Goal: Use online tool/utility: Utilize a website feature to perform a specific function

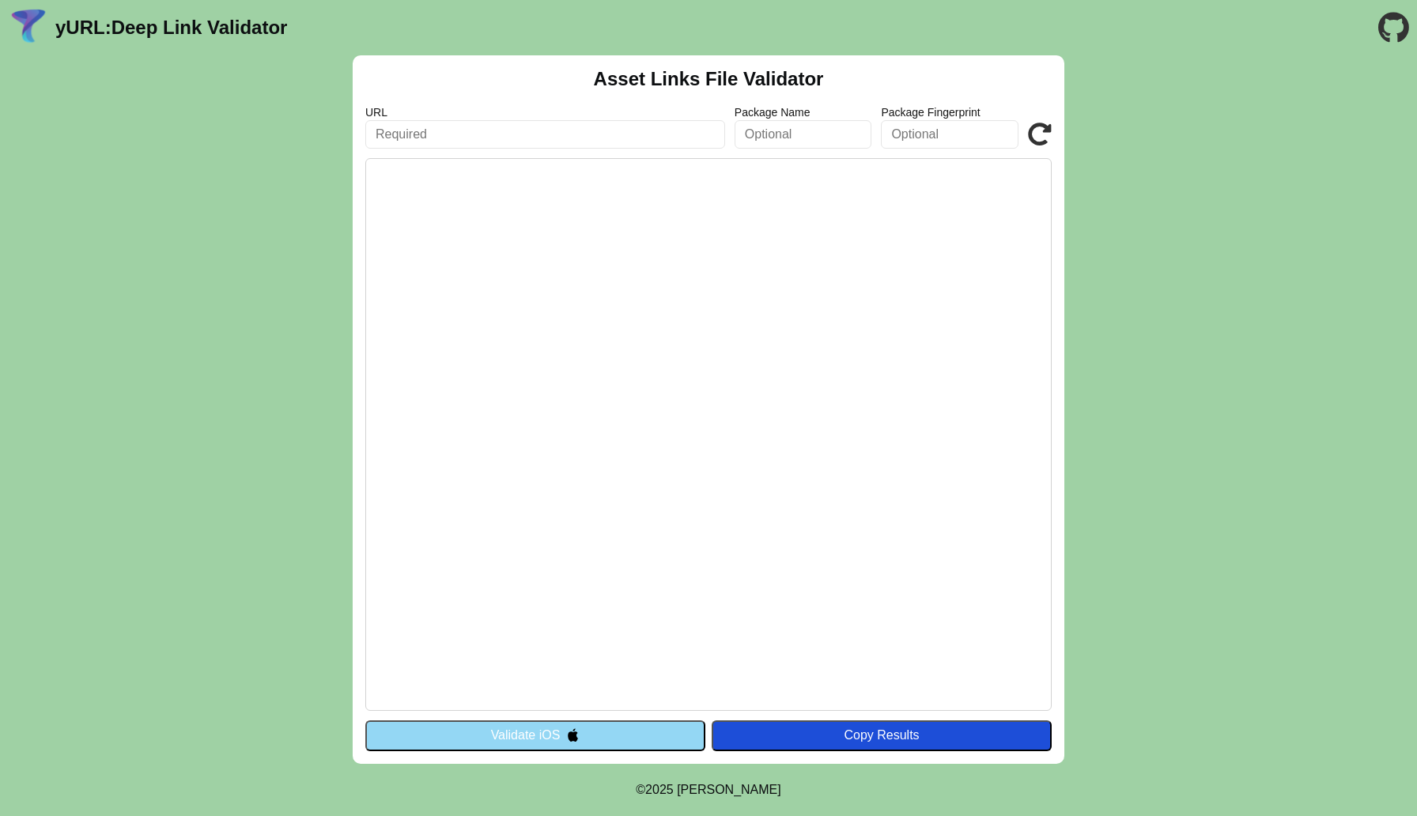
paste input "[DOMAIN_NAME]"
type input "[DOMAIN_NAME]"
click at [843, 735] on div "Copy Results" at bounding box center [882, 735] width 324 height 14
click at [844, 735] on div "Copy Results" at bounding box center [882, 735] width 324 height 14
click at [535, 724] on button "Validate iOS" at bounding box center [535, 735] width 340 height 30
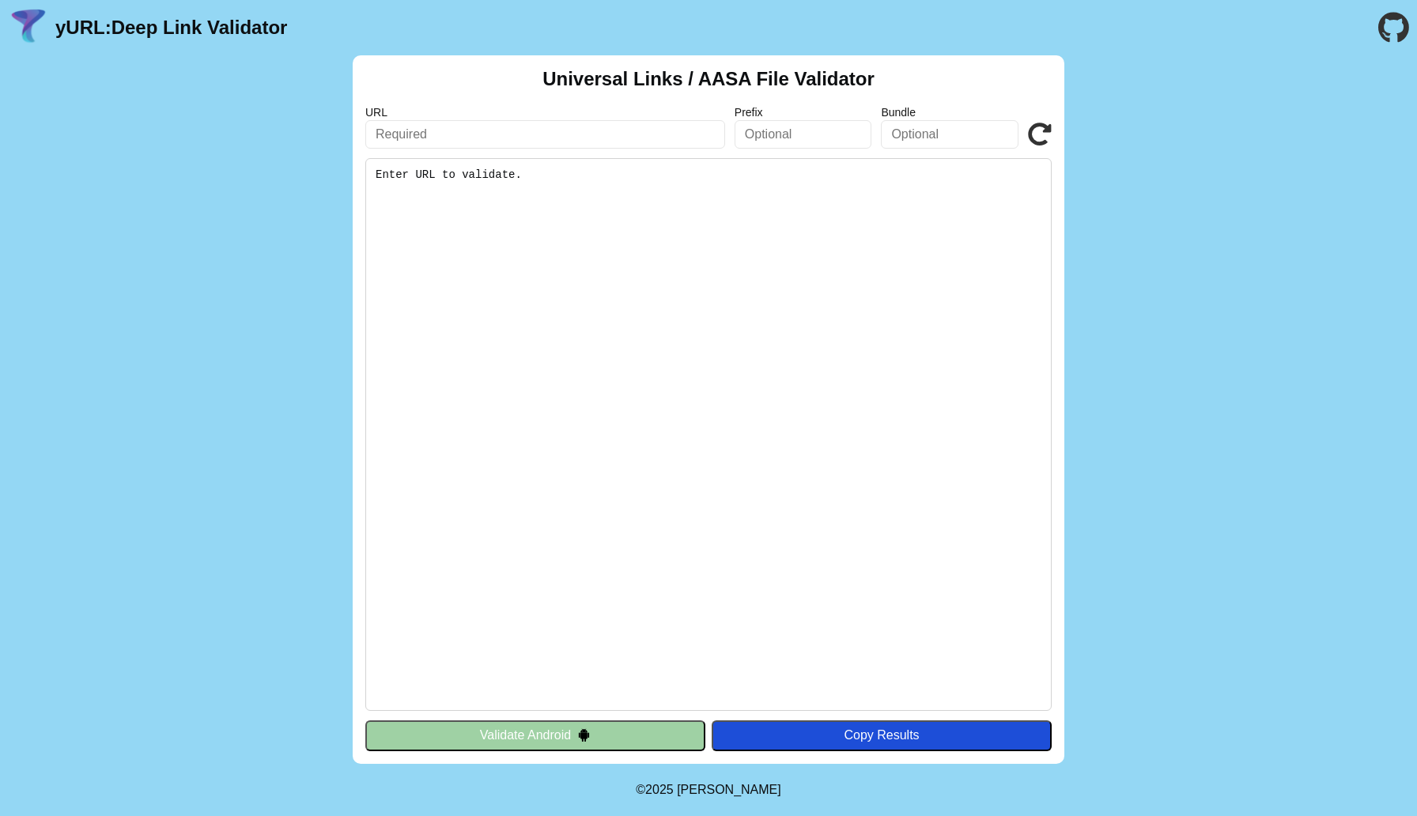
click at [531, 720] on button "Validate Android" at bounding box center [535, 735] width 340 height 30
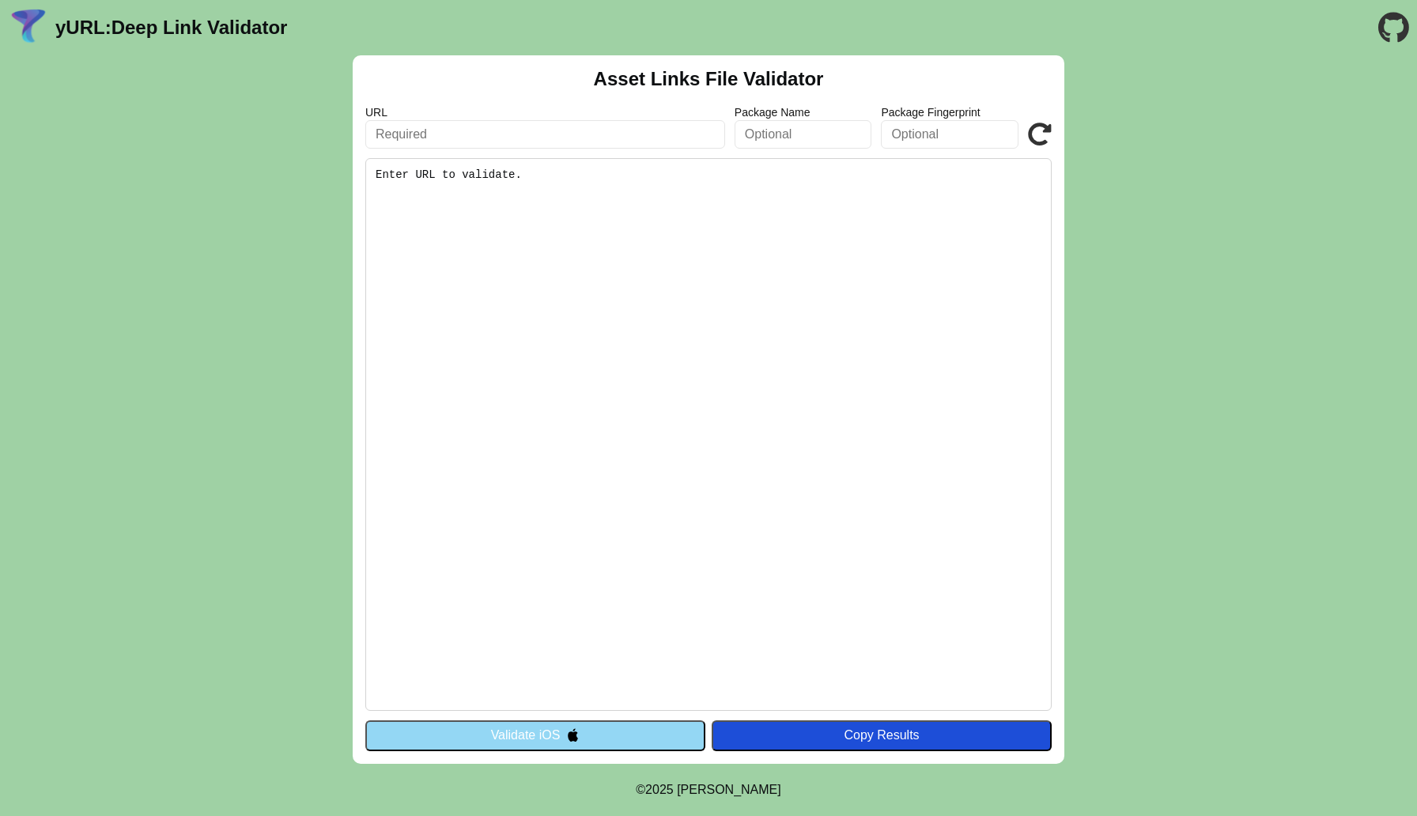
click at [500, 739] on button "Validate iOS" at bounding box center [535, 735] width 340 height 30
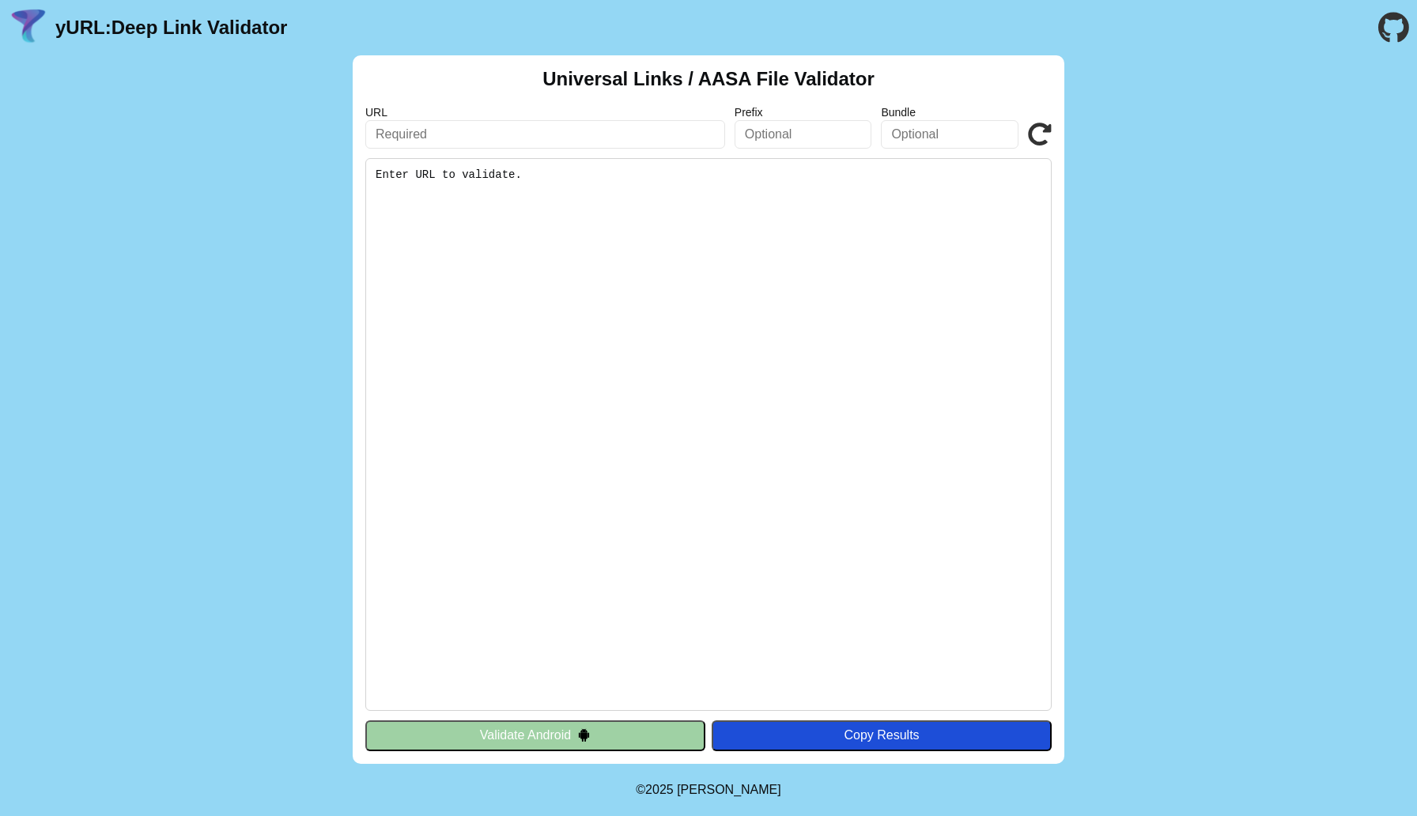
click at [496, 135] on input "text" at bounding box center [545, 134] width 360 height 28
paste input "https://yurl.chayev.com/android"
type input "https://yurl.chayev.com/android"
paste input "app.xccesso.com"
type input "app.xccesso.com"
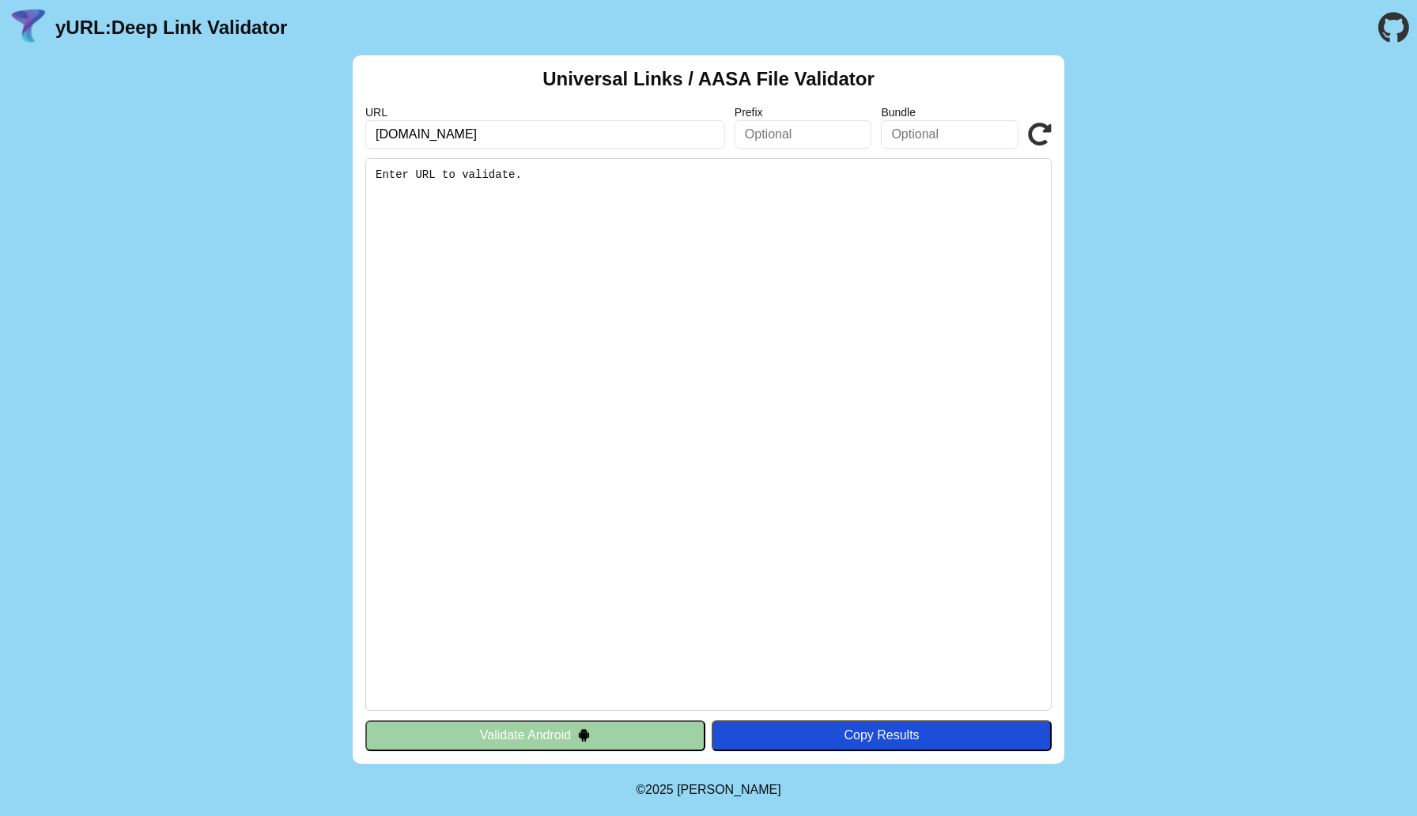
click at [1040, 134] on icon at bounding box center [1040, 135] width 24 height 24
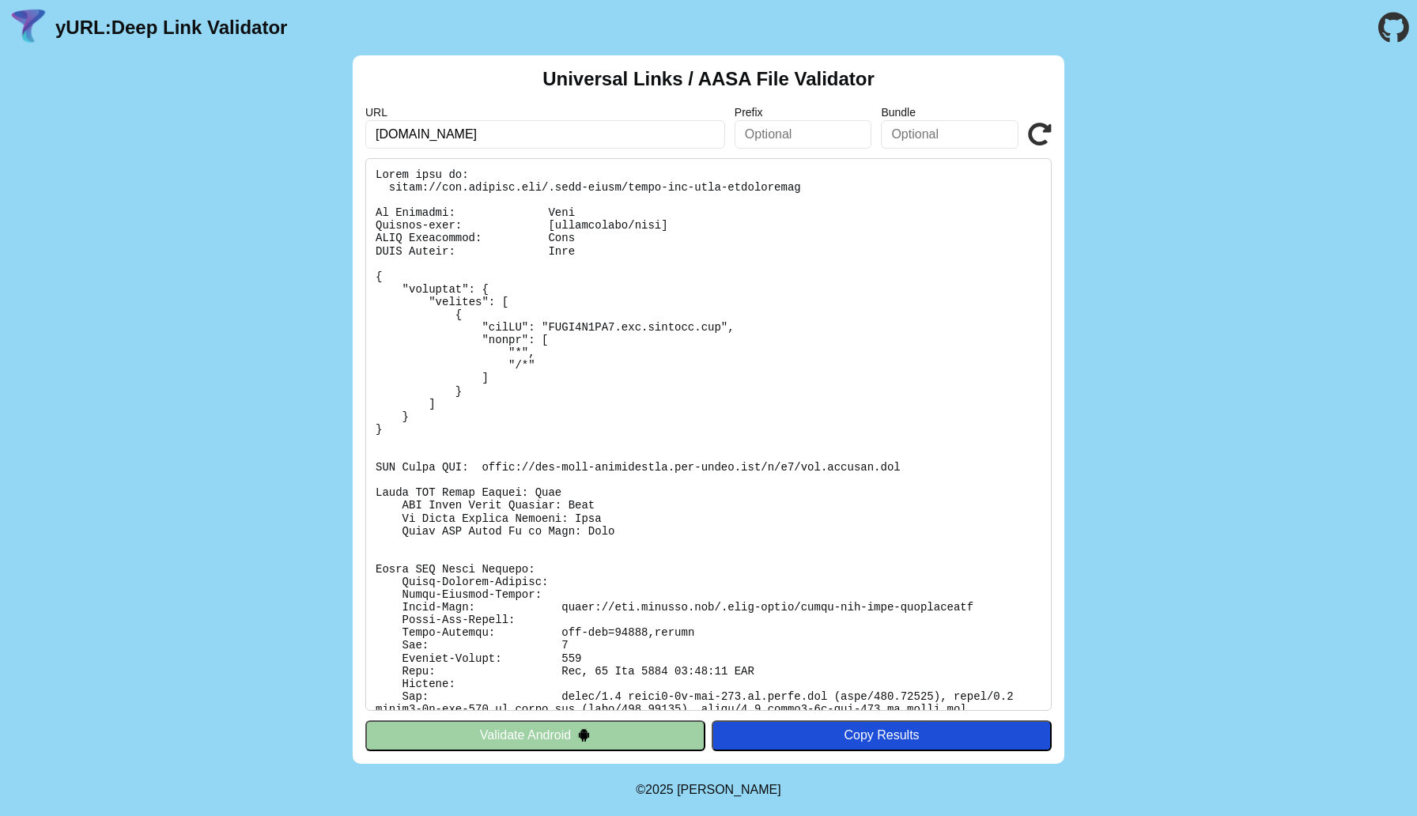
scroll to position [40, 0]
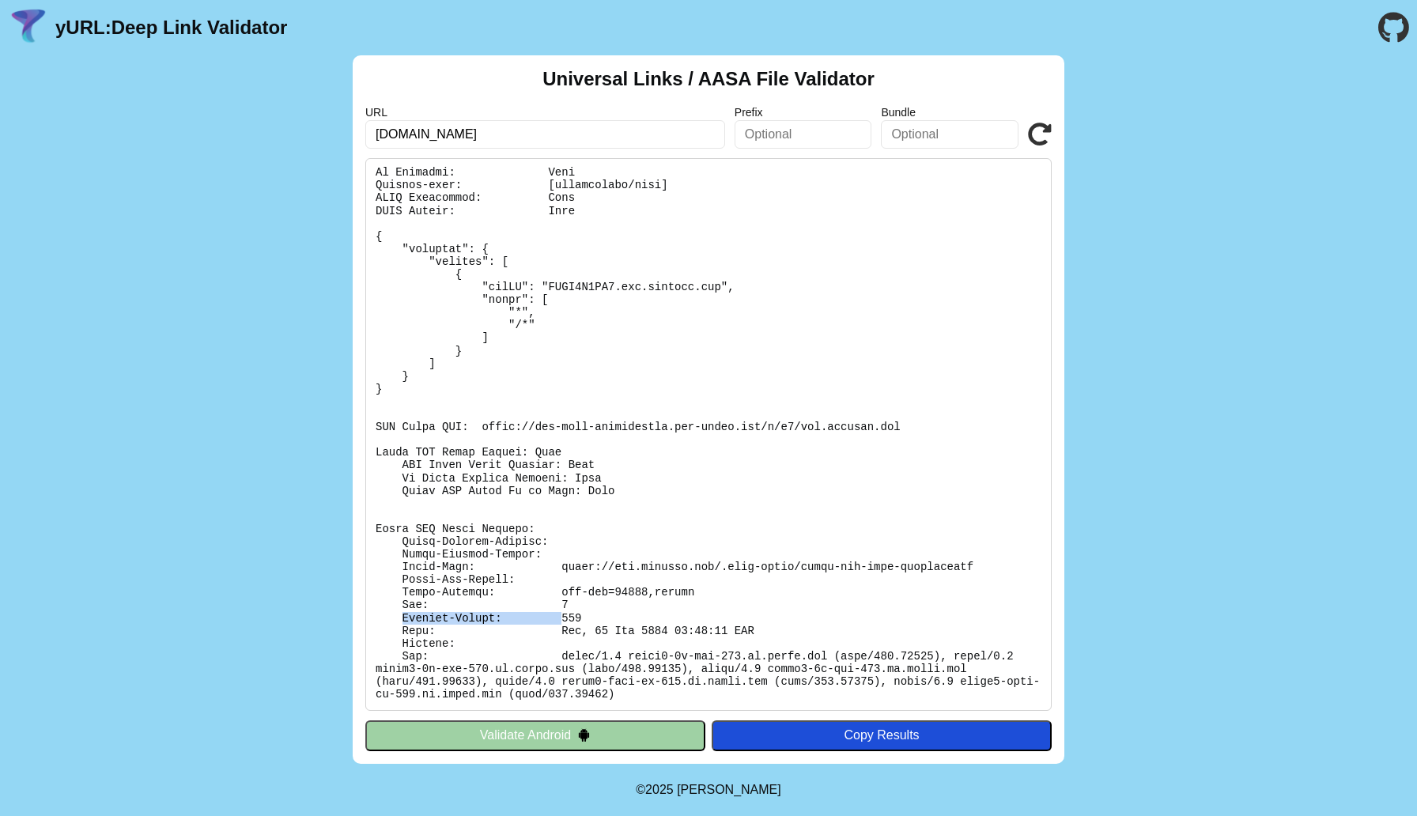
drag, startPoint x: 404, startPoint y: 622, endPoint x: 550, endPoint y: 621, distance: 145.5
click at [550, 621] on pre at bounding box center [708, 434] width 686 height 553
click at [504, 651] on pre at bounding box center [708, 434] width 686 height 553
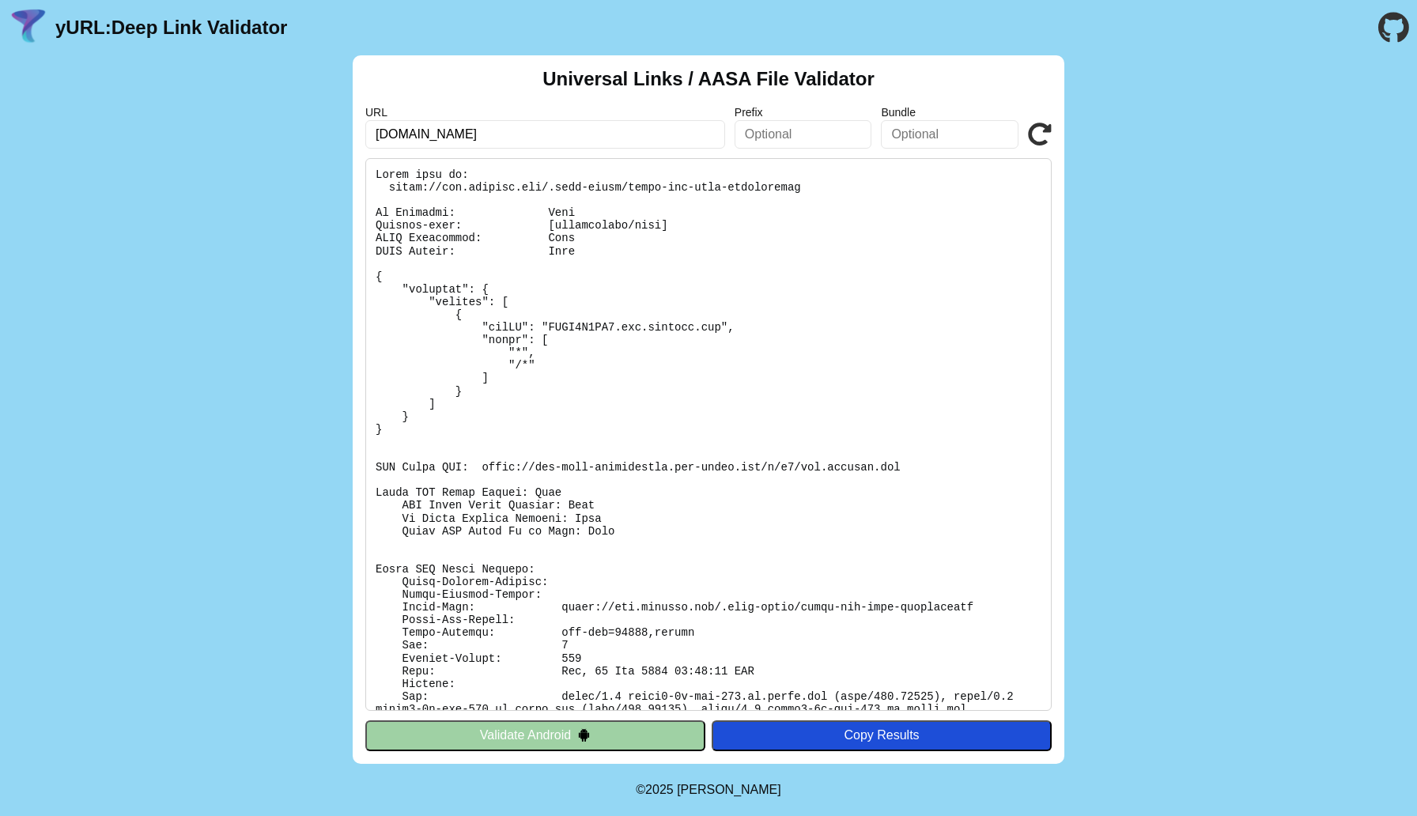
click at [490, 738] on button "Validate Android" at bounding box center [535, 735] width 340 height 30
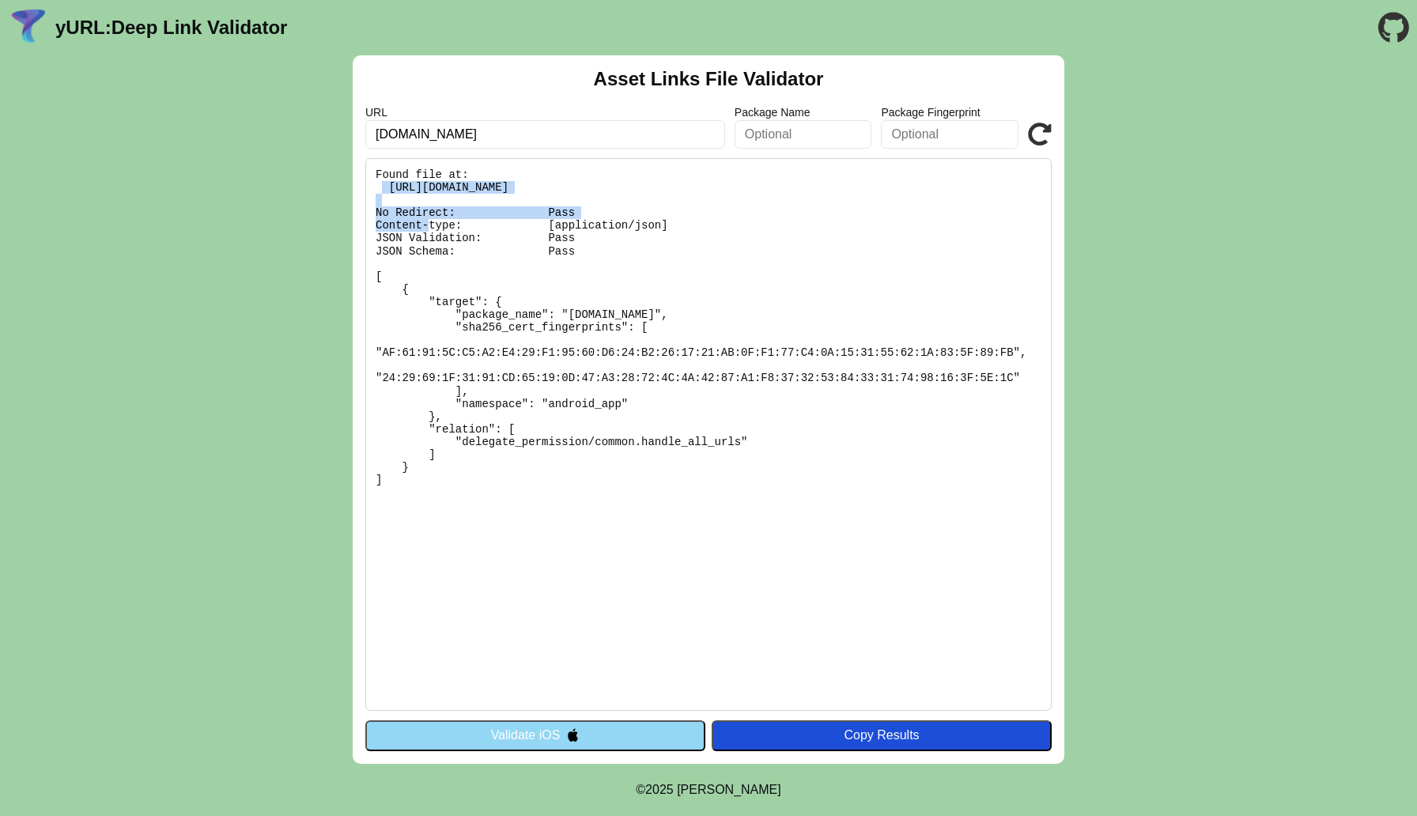
drag, startPoint x: 385, startPoint y: 186, endPoint x: 740, endPoint y: 183, distance: 355.0
click at [740, 183] on pre "Found file at: https://app.xccesso.com/.well-known/assetlinks.json No Redirect:…" at bounding box center [708, 434] width 686 height 553
copy pre "https://app.xccesso.com/.well-known/assetlinks.json"
click at [514, 734] on button "Validate iOS" at bounding box center [535, 735] width 340 height 30
